Goal: Transaction & Acquisition: Purchase product/service

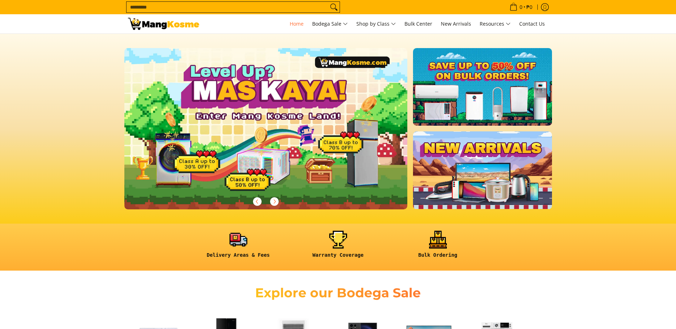
click at [249, 7] on input "Search..." at bounding box center [227, 7] width 202 height 11
type input "****"
click at [328, 2] on button "Search" at bounding box center [333, 7] width 11 height 11
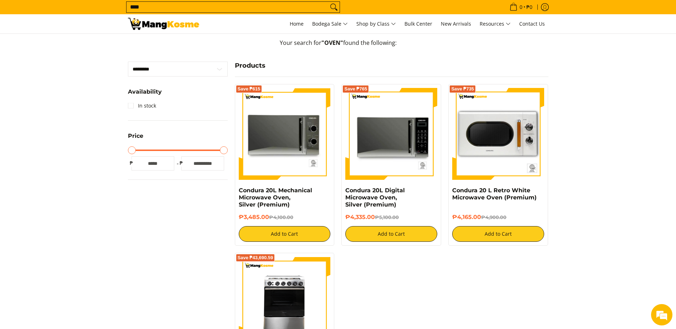
scroll to position [107, 0]
